Goal: Task Accomplishment & Management: Complete application form

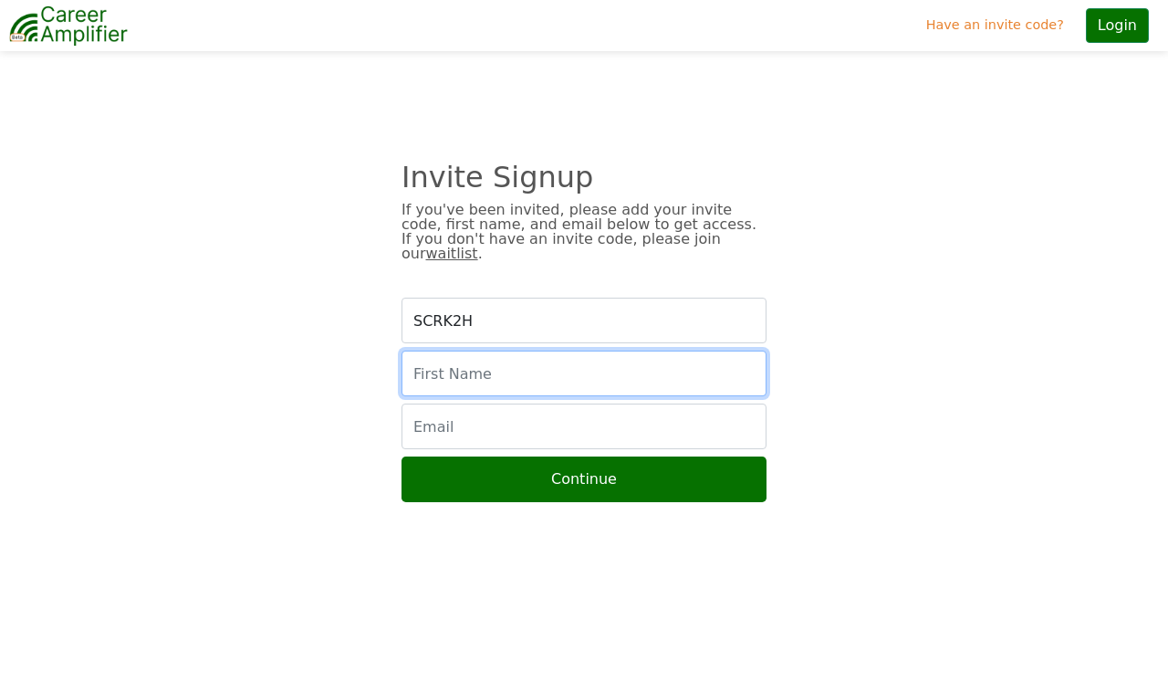
click at [489, 368] on input "text" at bounding box center [584, 374] width 365 height 46
type input "Bonni"
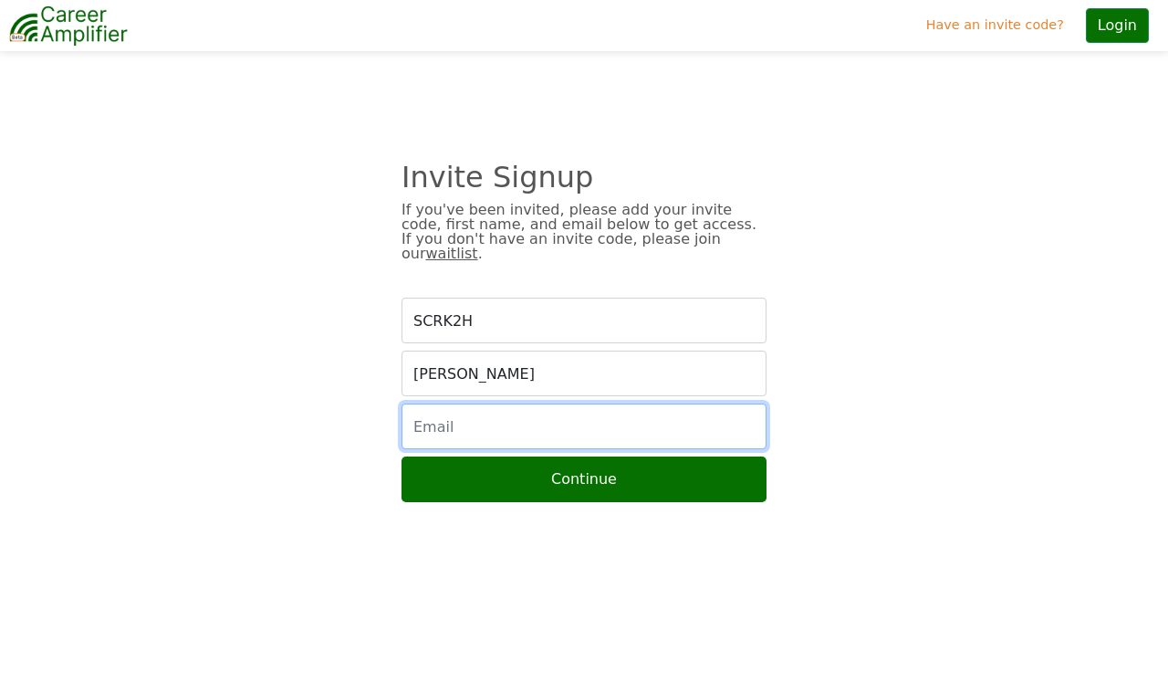
type input "bp.erizo@gmail.com"
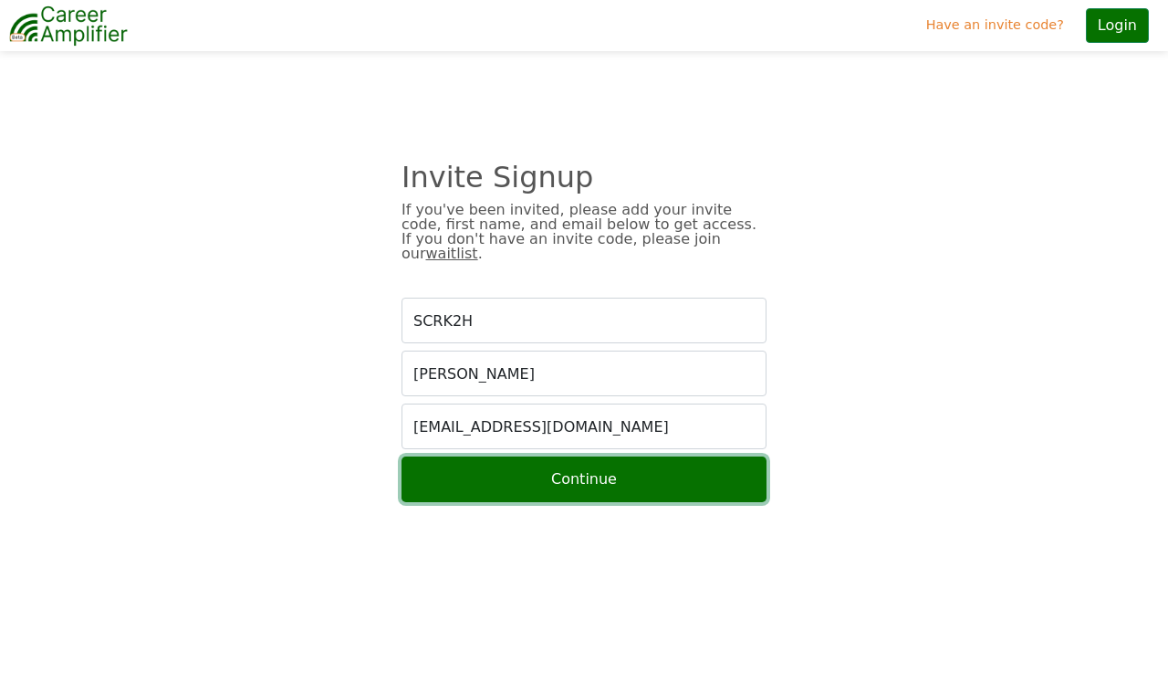
click at [589, 476] on button "Continue" at bounding box center [584, 479] width 365 height 46
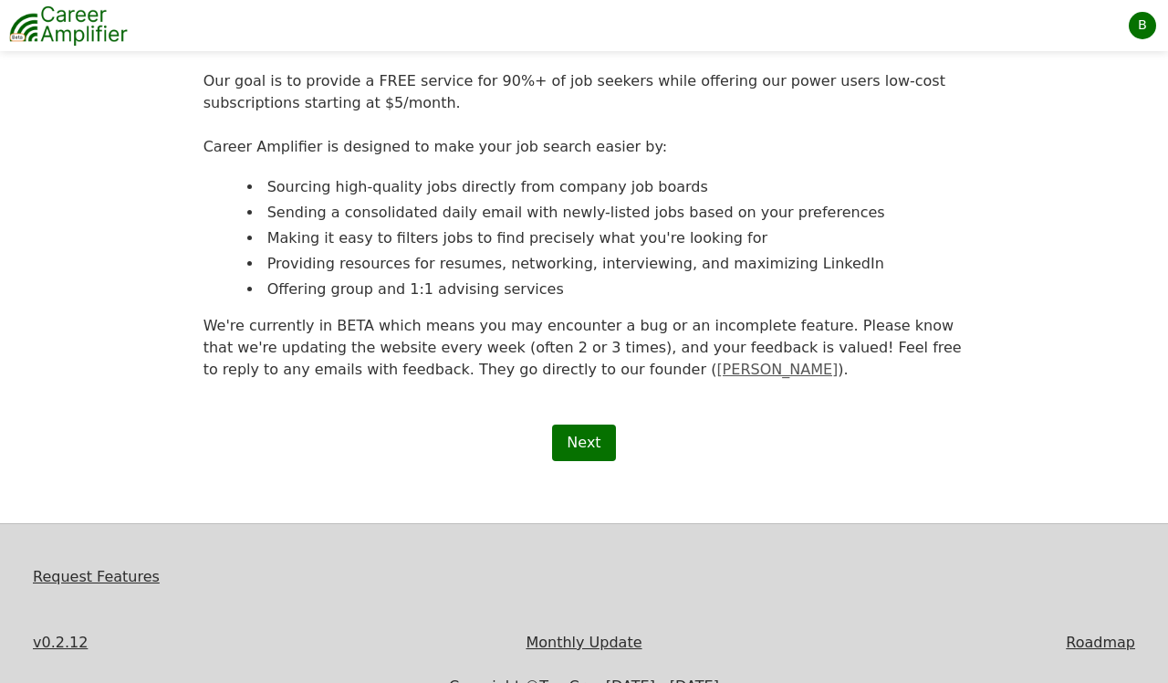
scroll to position [248, 0]
click at [573, 436] on link "Next" at bounding box center [583, 441] width 63 height 37
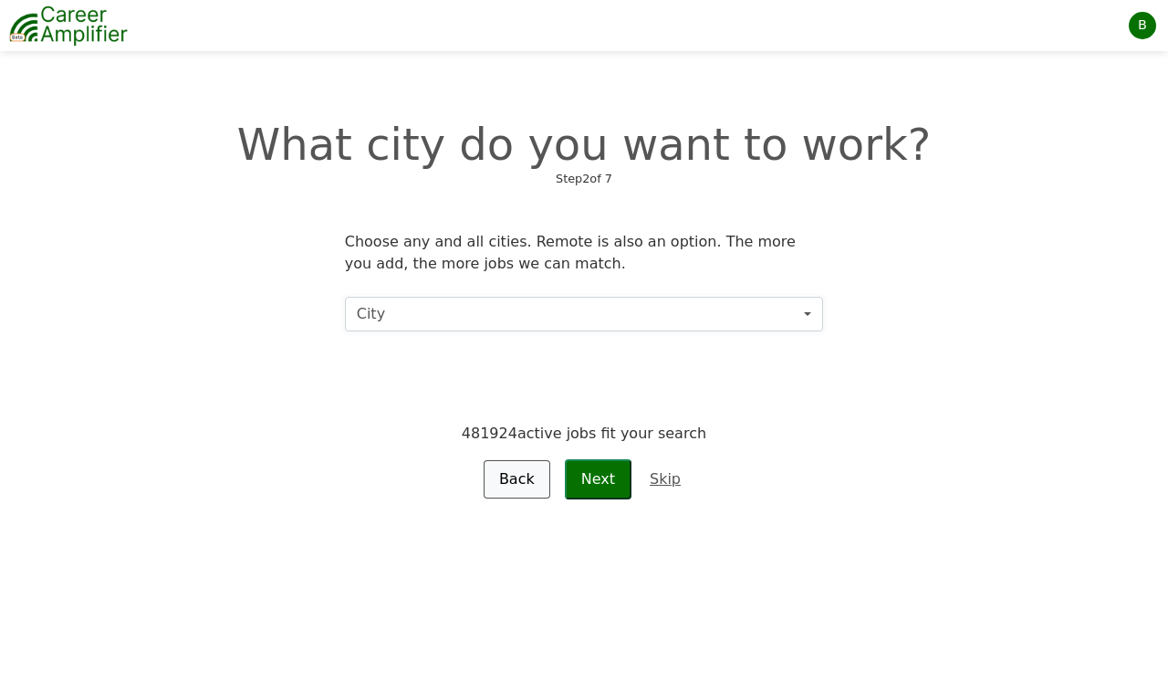
click at [700, 313] on button "City" at bounding box center [584, 314] width 478 height 35
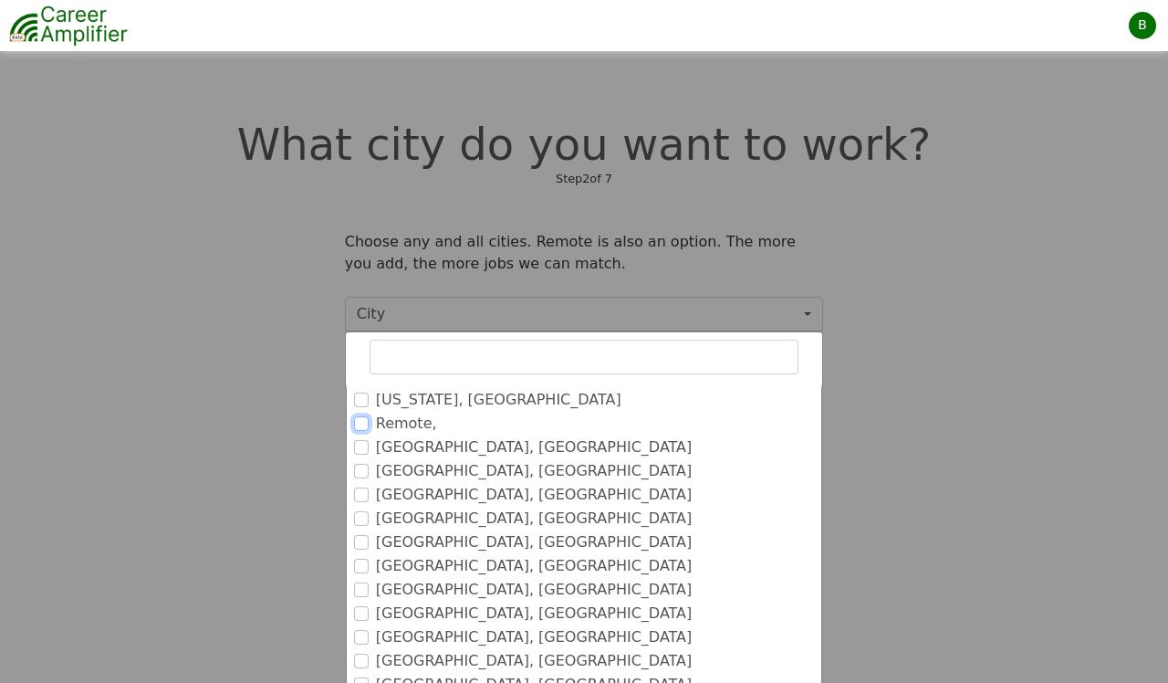
click at [367, 426] on input "Remote," at bounding box center [361, 423] width 15 height 15
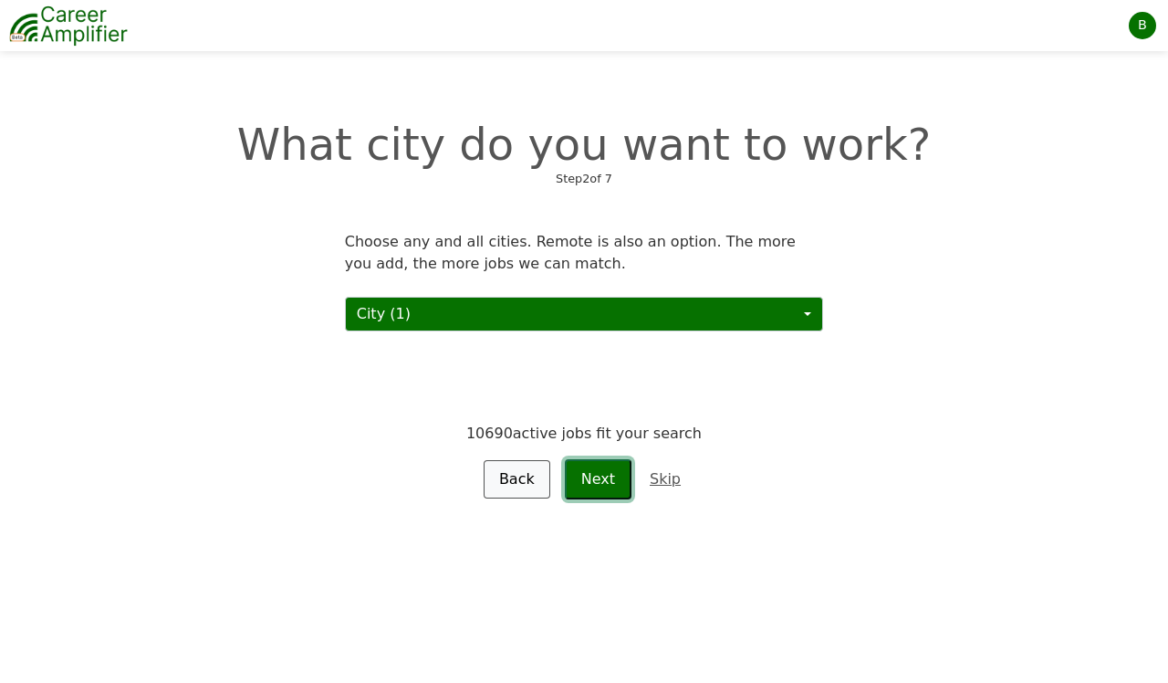
click at [588, 473] on button "Next" at bounding box center [598, 479] width 67 height 40
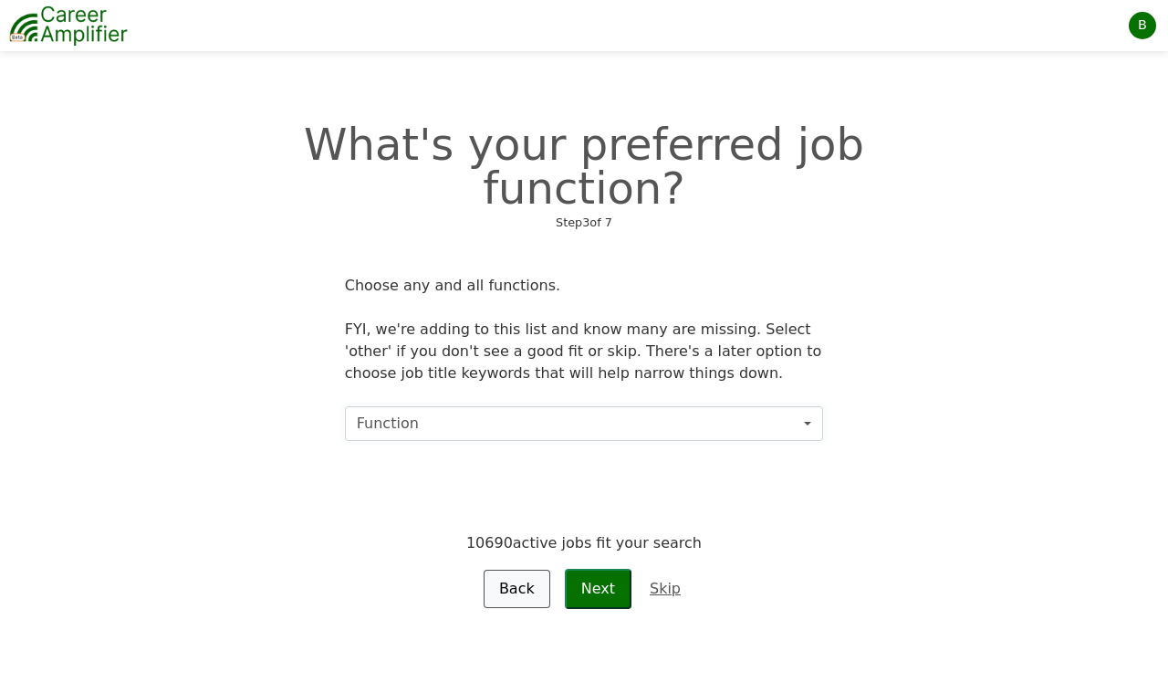
click at [686, 406] on button "Function" at bounding box center [584, 423] width 478 height 35
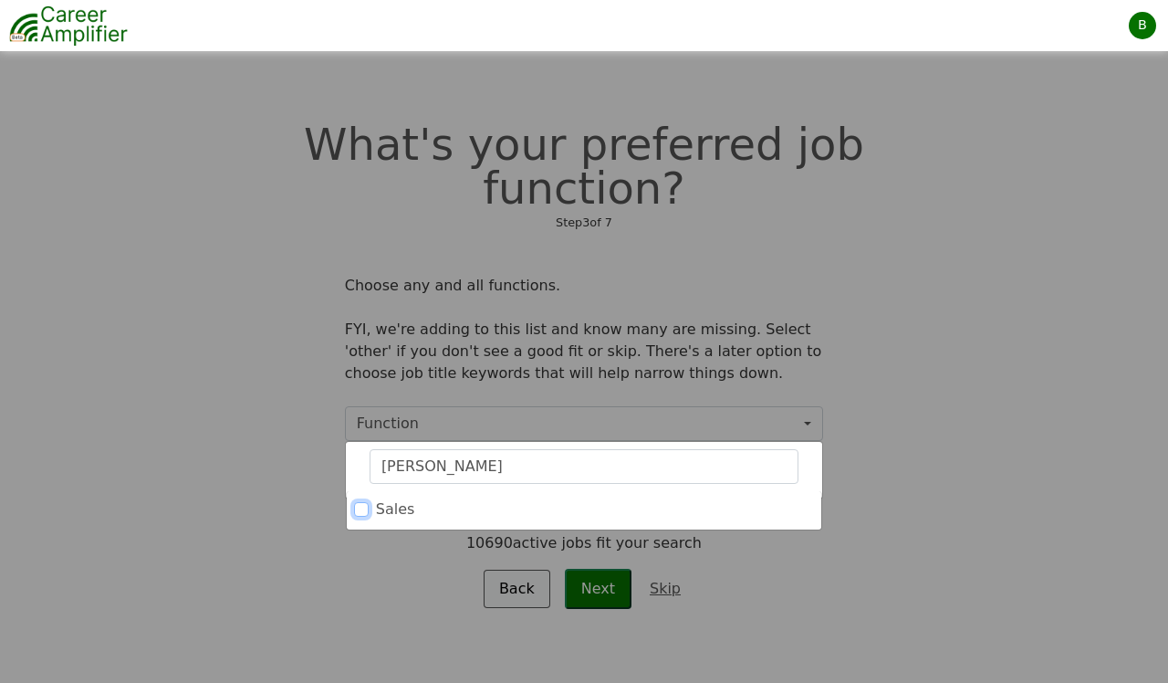
click at [361, 502] on input "Sales" at bounding box center [361, 509] width 15 height 15
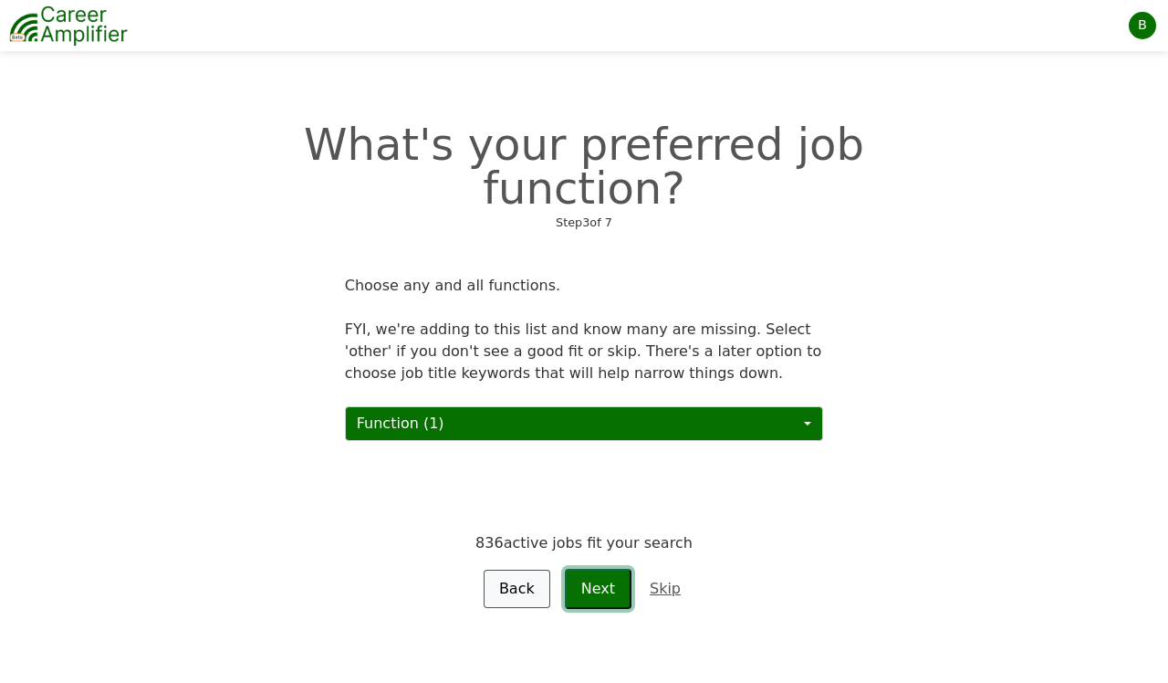
click at [606, 569] on button "Next" at bounding box center [598, 589] width 67 height 40
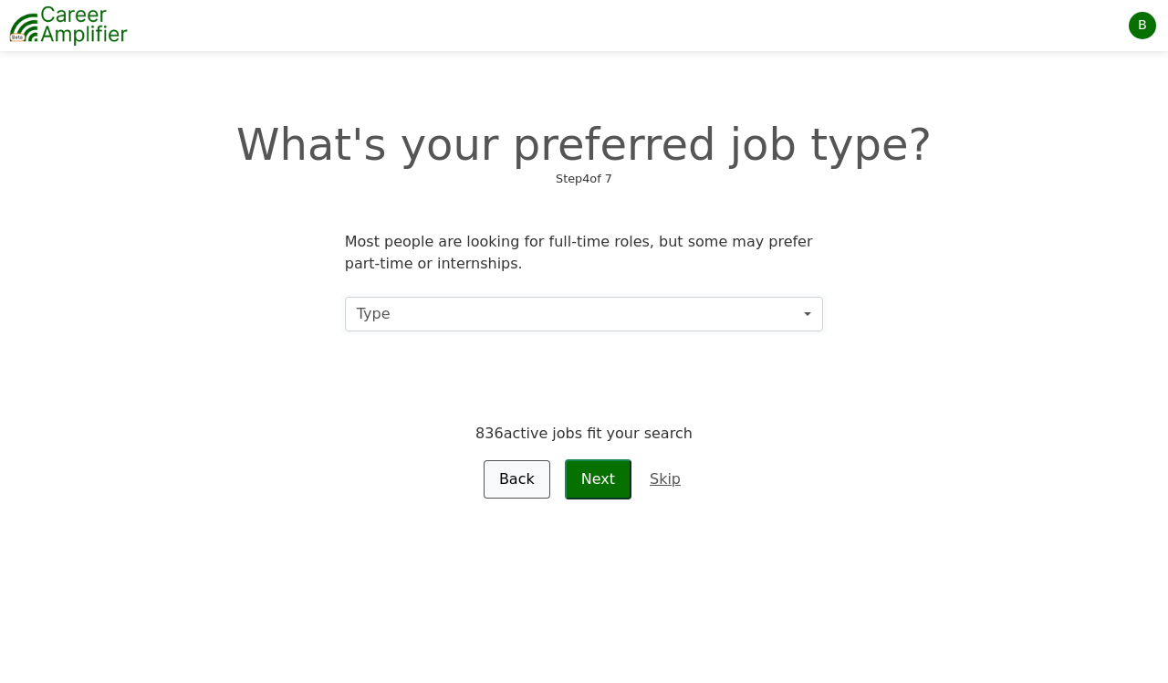
click at [676, 311] on button "Type" at bounding box center [584, 314] width 478 height 35
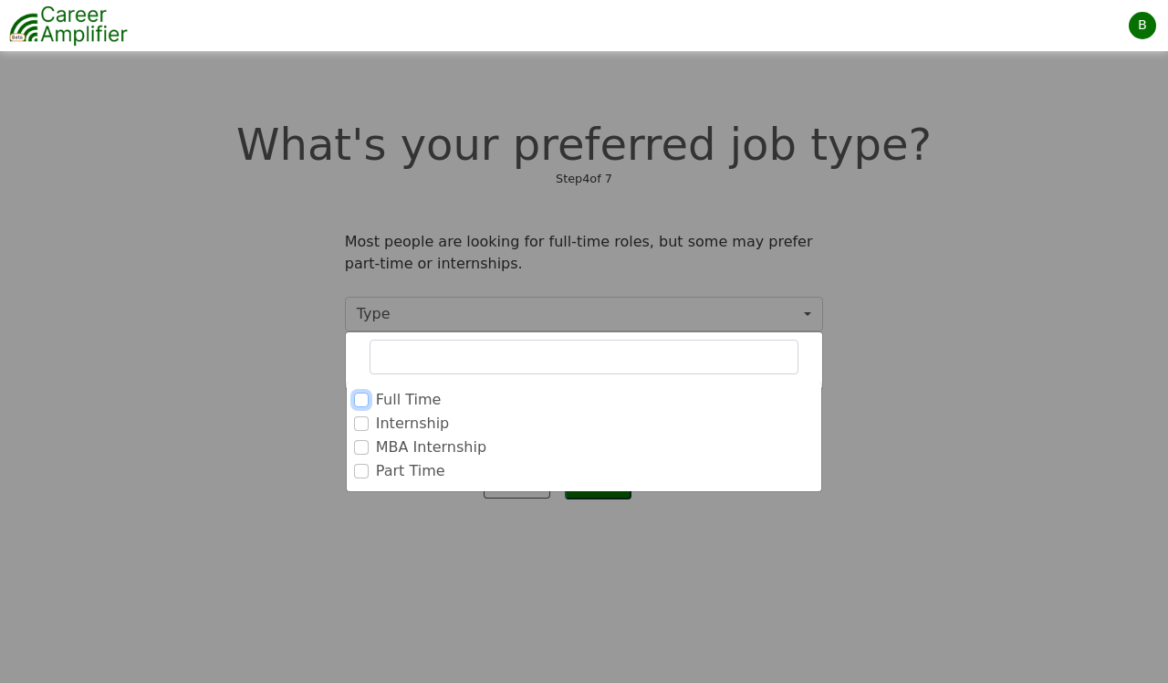
click at [361, 398] on input "Full Time" at bounding box center [361, 400] width 15 height 15
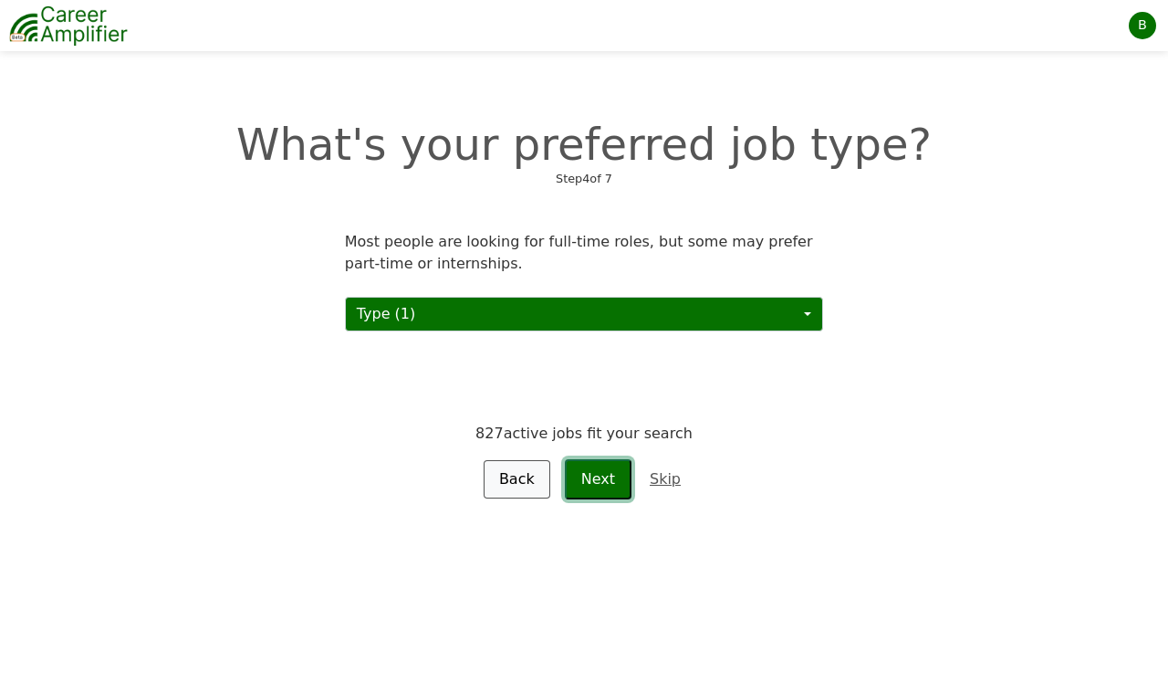
click at [598, 478] on button "Next" at bounding box center [598, 479] width 67 height 40
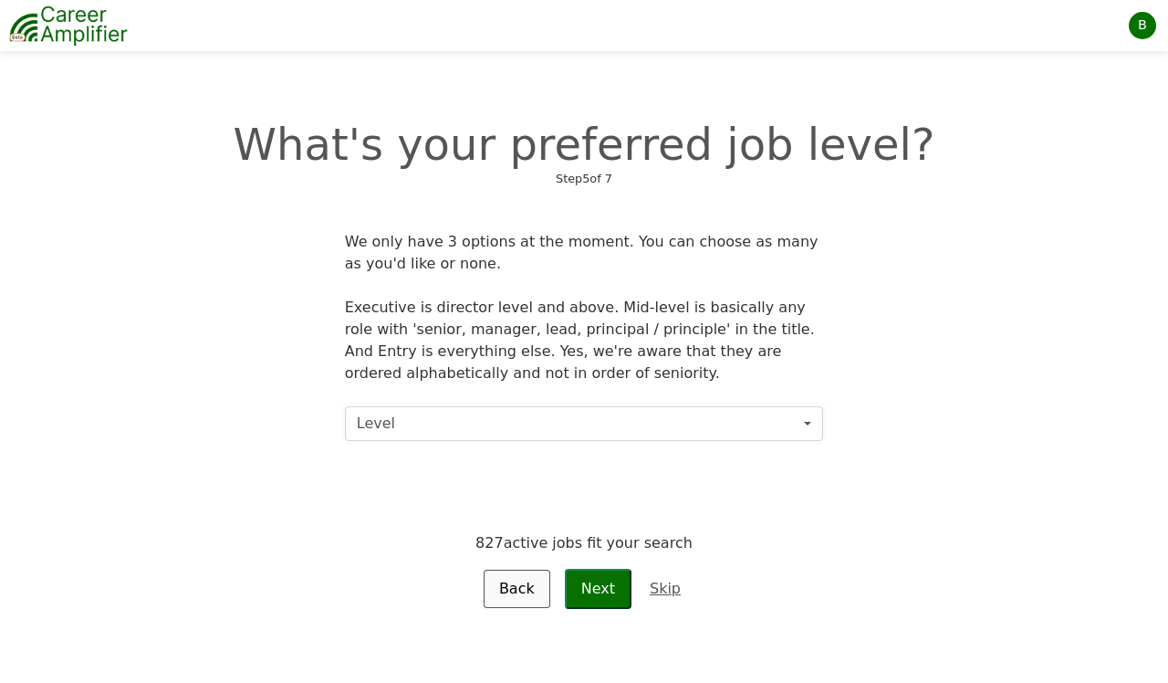
click at [803, 420] on button "Level" at bounding box center [584, 423] width 478 height 35
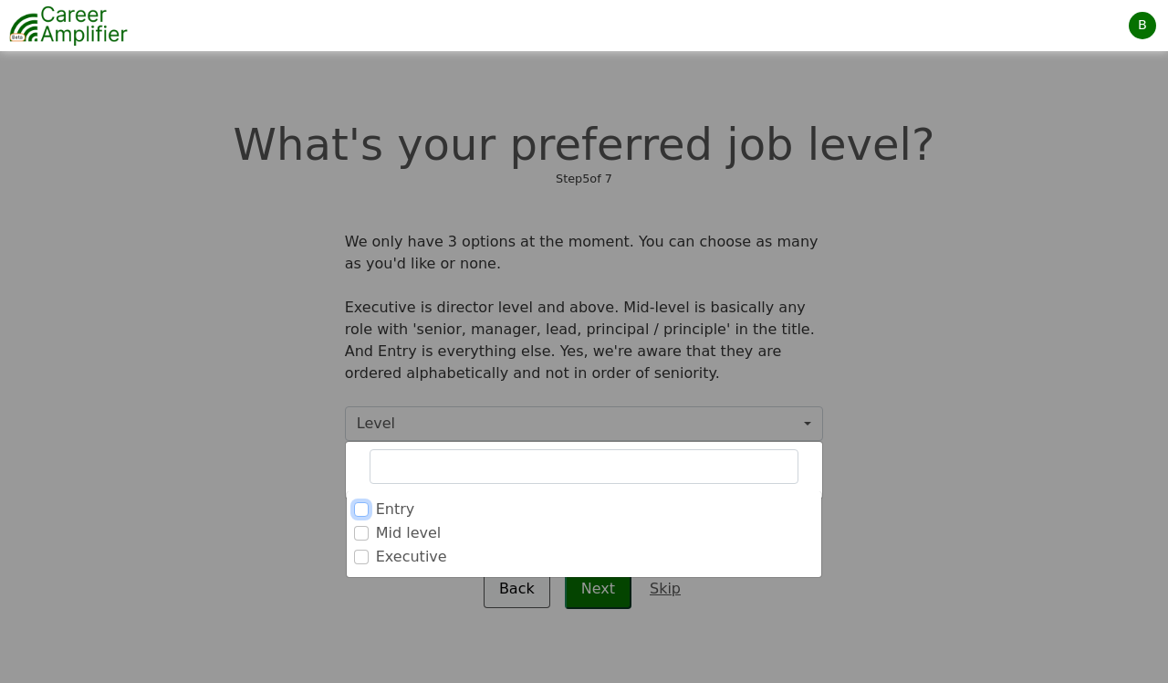
click at [362, 508] on input "Entry" at bounding box center [361, 509] width 15 height 15
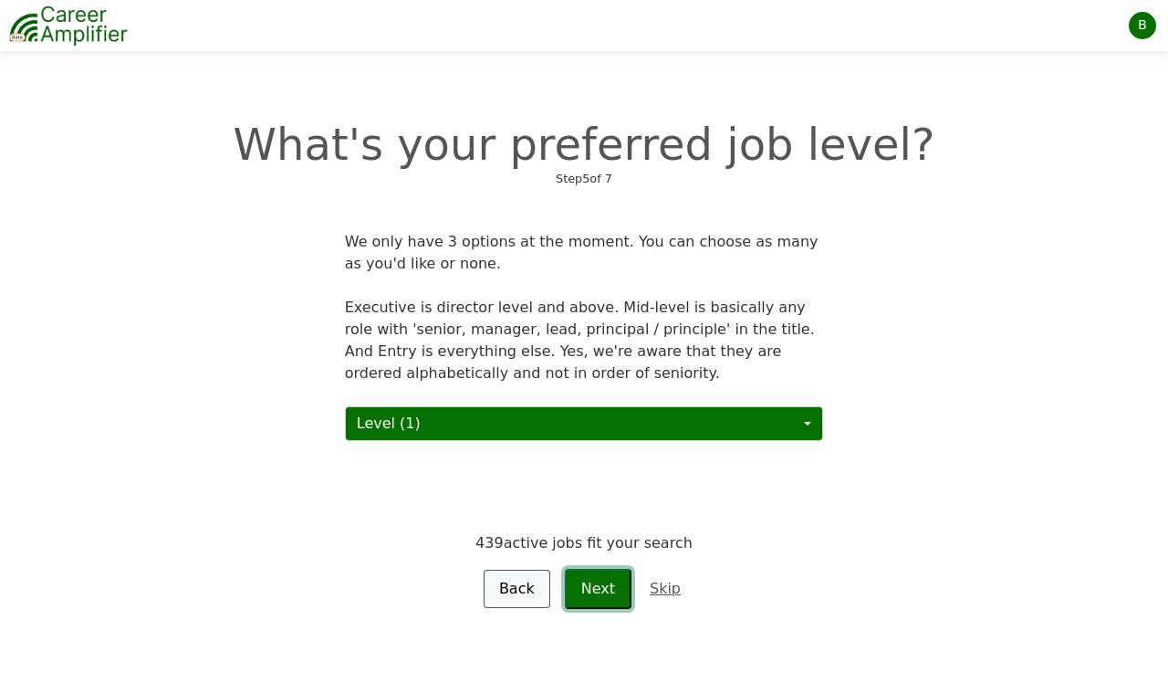
click at [588, 585] on button "Next" at bounding box center [598, 589] width 67 height 40
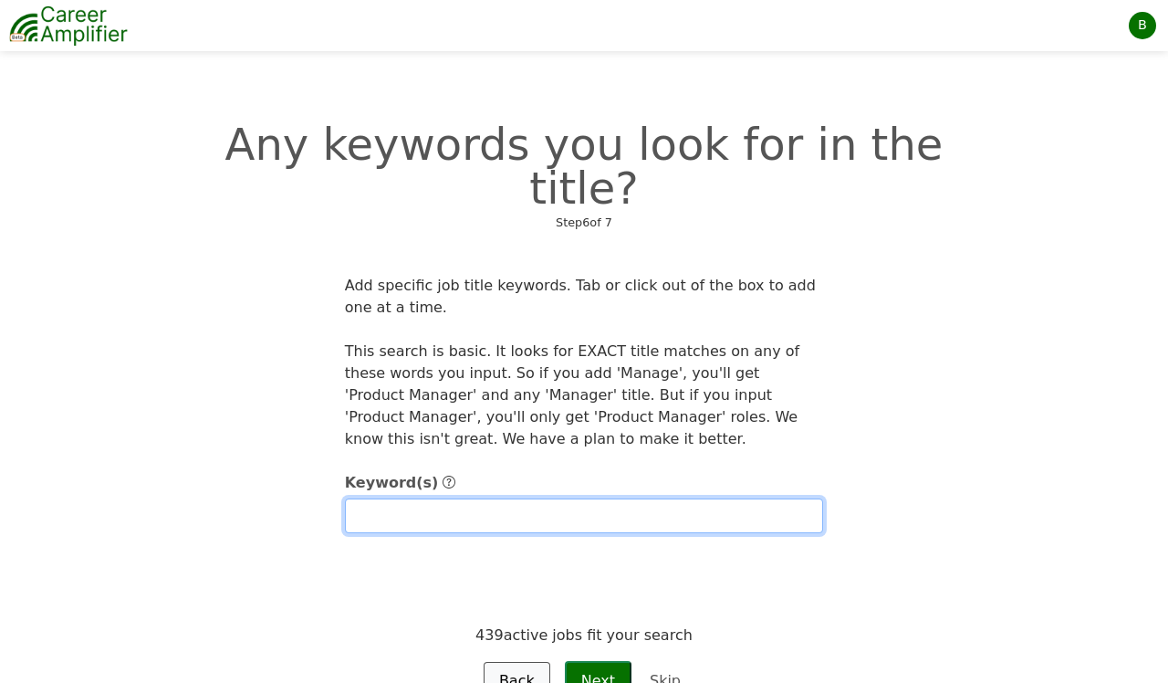
click at [559, 498] on input "text" at bounding box center [584, 515] width 478 height 35
type input "Account Executive"
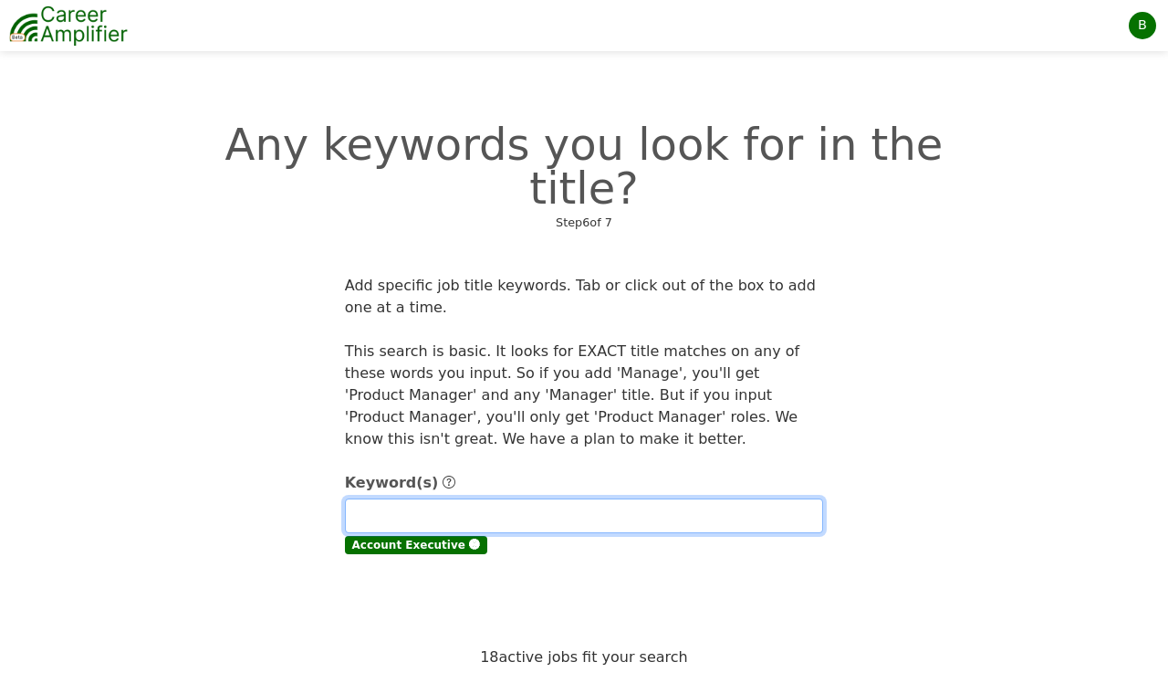
click at [490, 498] on input "text" at bounding box center [584, 515] width 478 height 35
type input "Acount Executive SMB"
click at [424, 498] on input "text" at bounding box center [584, 515] width 478 height 35
type input "SMB Account Executive"
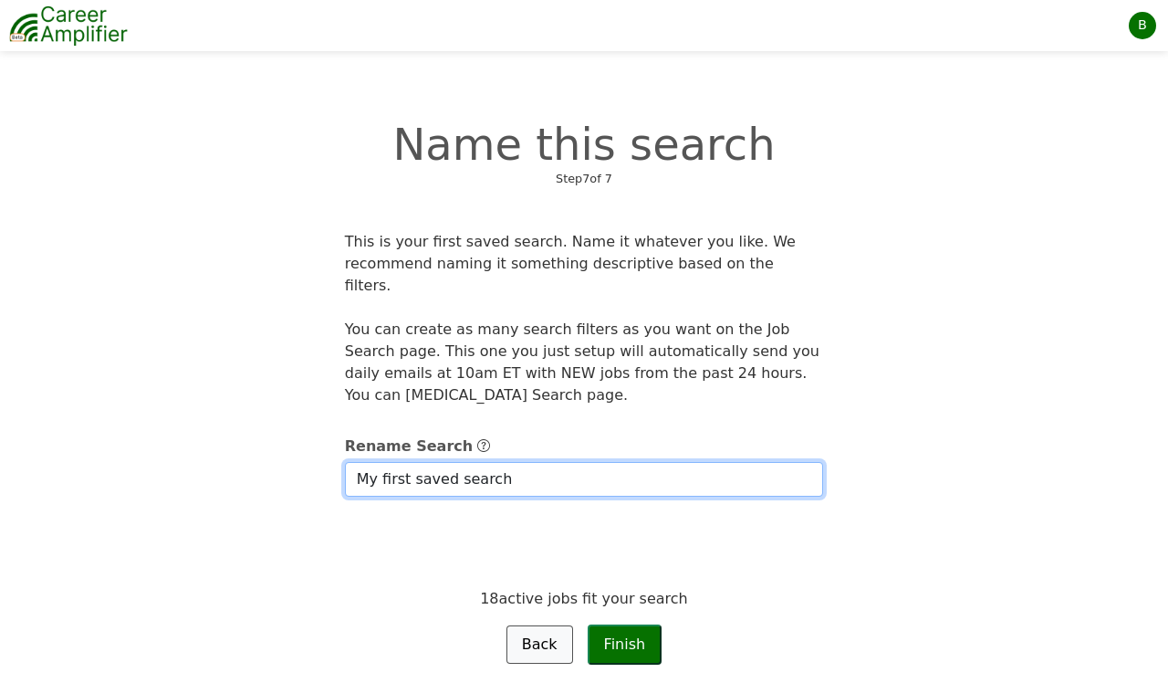
click at [532, 462] on input "My first saved search" at bounding box center [584, 479] width 478 height 35
drag, startPoint x: 532, startPoint y: 457, endPoint x: 342, endPoint y: 452, distance: 189.9
click at [342, 452] on div "Rename Search My first saved search" at bounding box center [584, 465] width 500 height 61
type input "SMB AE"
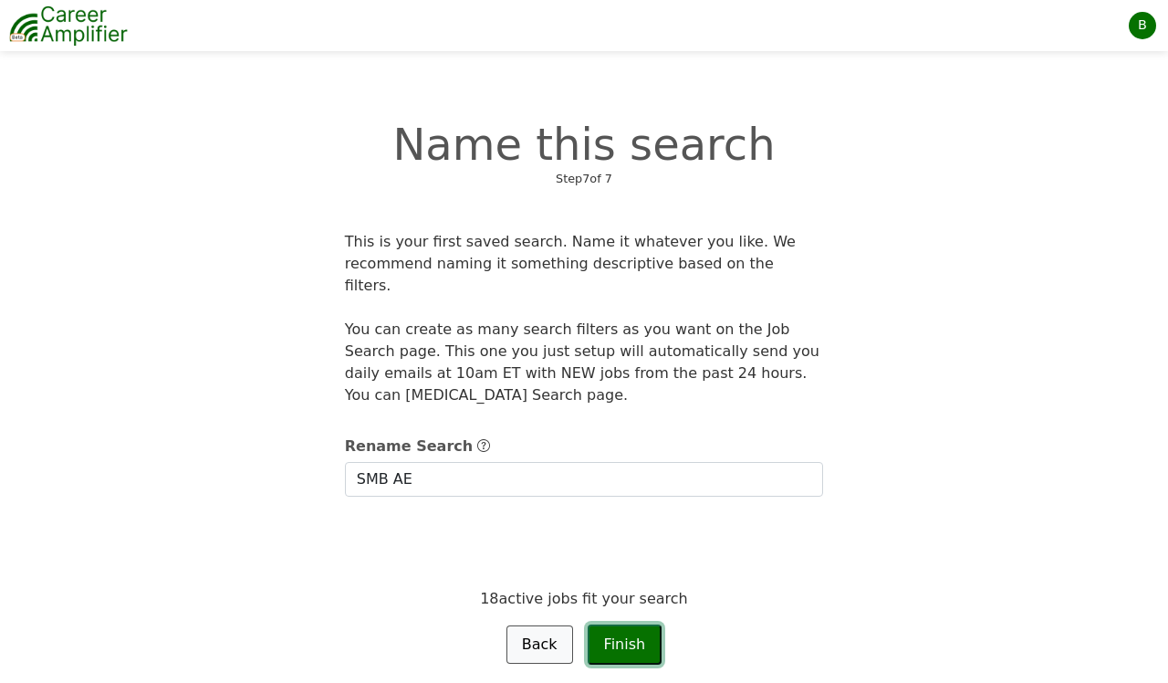
click at [627, 624] on button "Finish" at bounding box center [625, 644] width 75 height 40
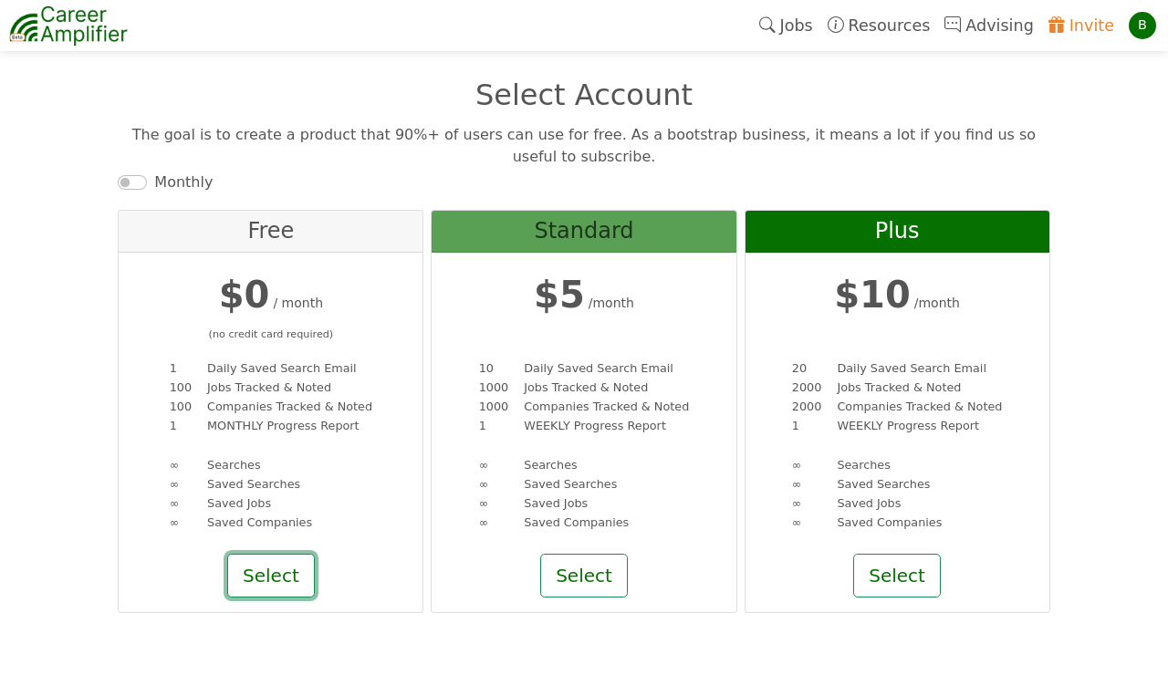
click at [267, 577] on button "Select" at bounding box center [271, 576] width 88 height 44
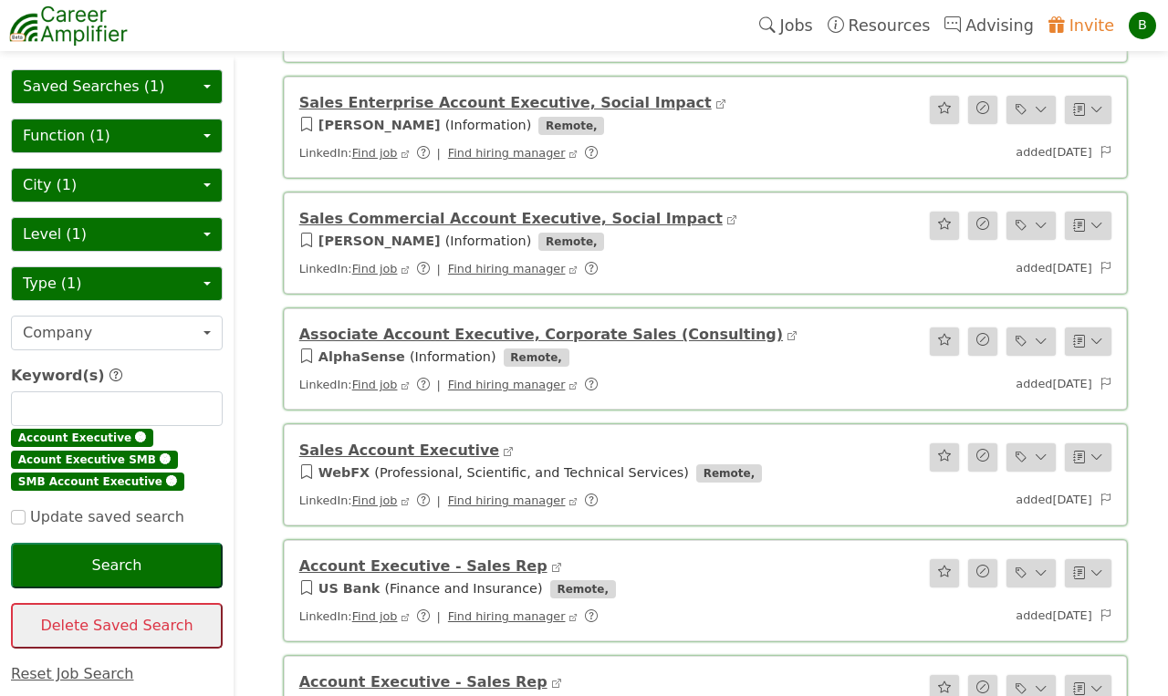
scroll to position [366, 0]
click at [494, 216] on link "Sales Commercial Account Executive, Social Impact" at bounding box center [511, 219] width 424 height 17
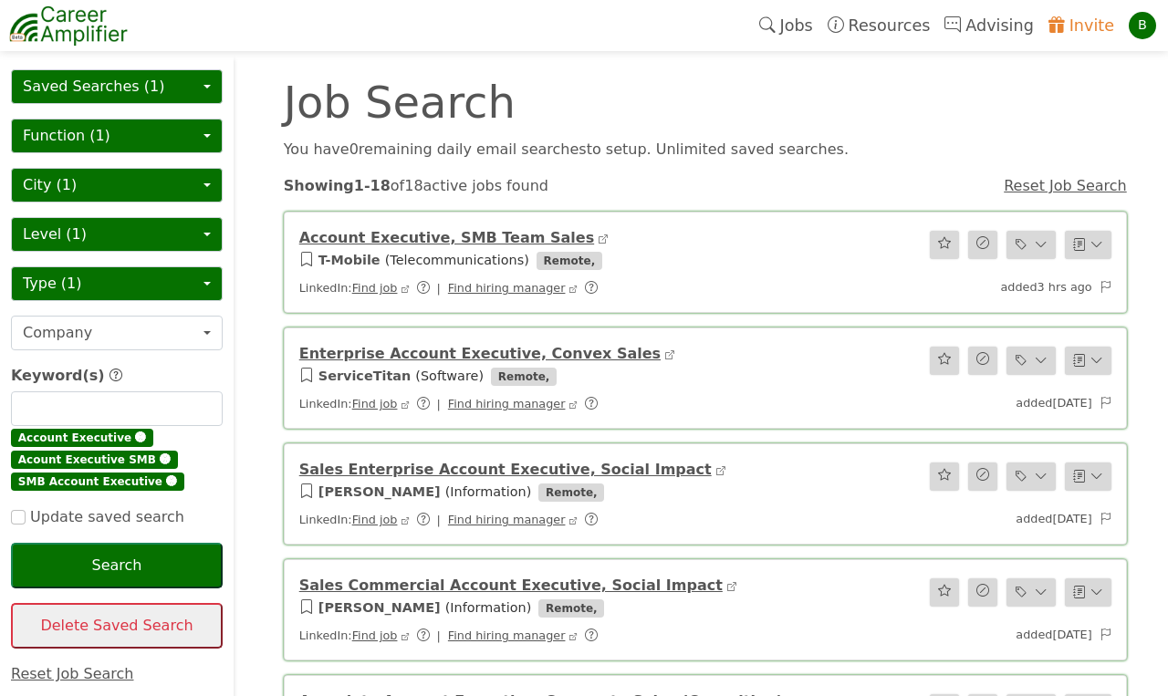
scroll to position [0, 0]
